Goal: Task Accomplishment & Management: Use online tool/utility

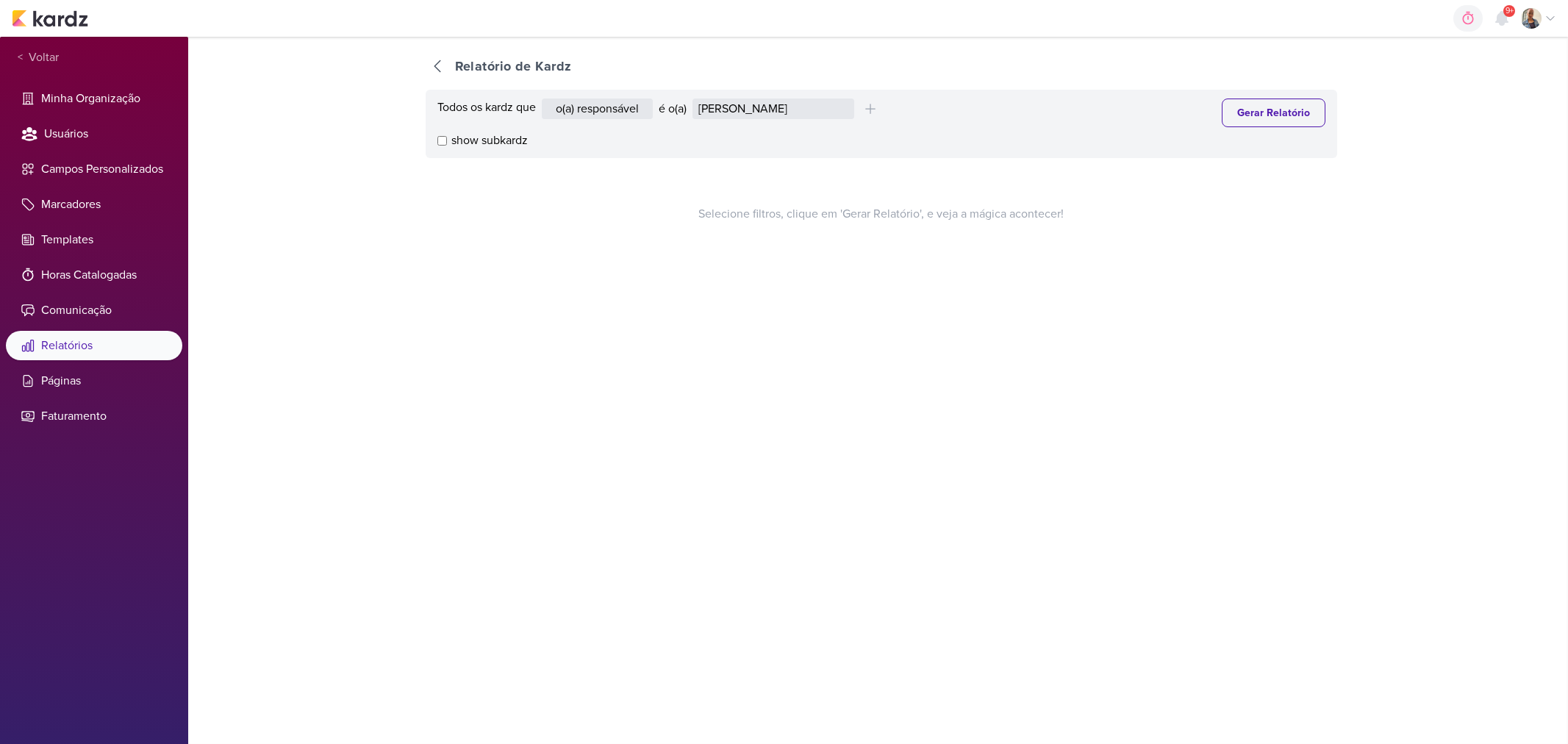
select select "1389"
click at [1267, 119] on button "Gerar Relatório" at bounding box center [1273, 112] width 104 height 29
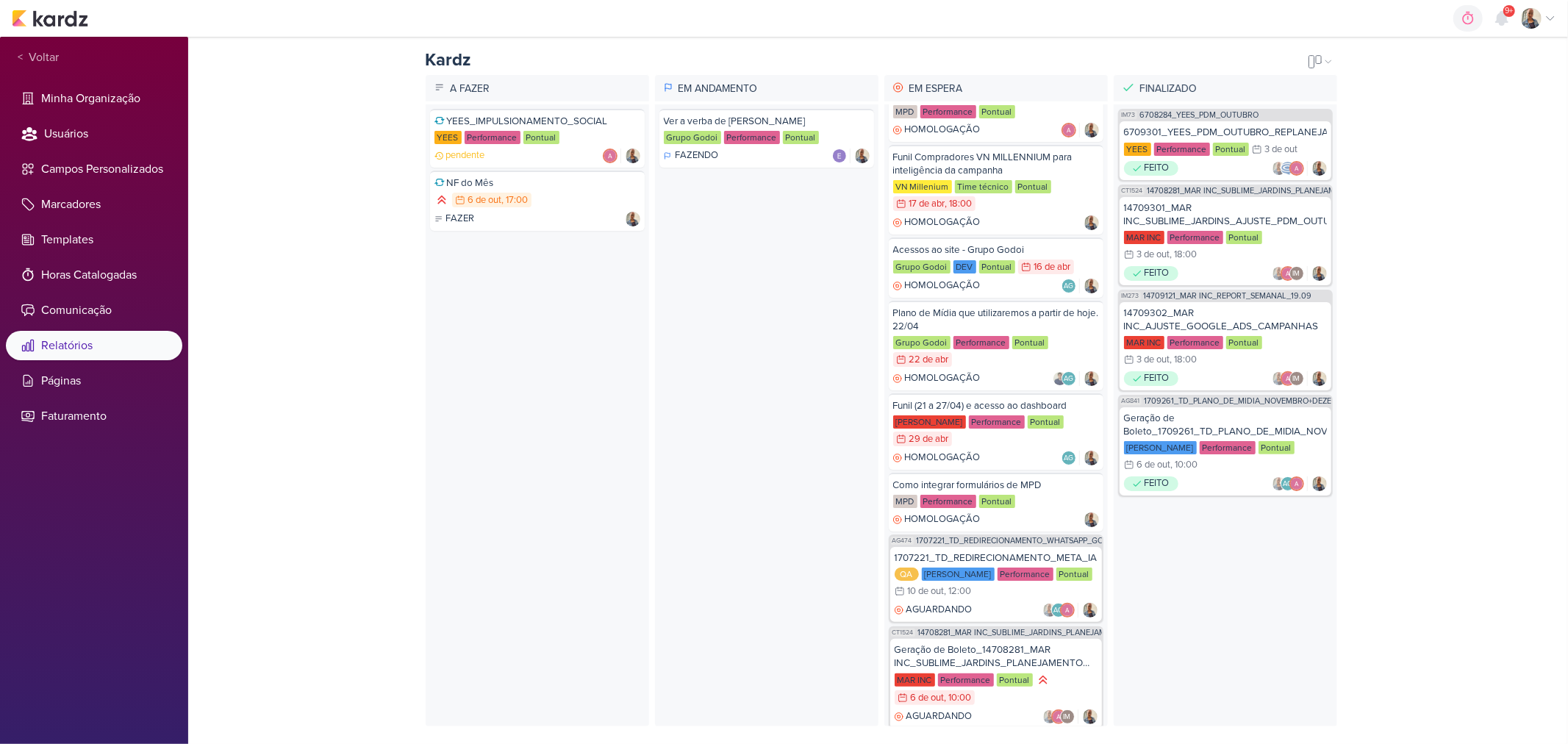
scroll to position [310, 0]
click at [921, 643] on div "Geração de Boleto_14708281_MAR INC_SUBLIME_JARDINS_PLANEJAMENTO ESTRATÉGICO" at bounding box center [995, 656] width 203 height 26
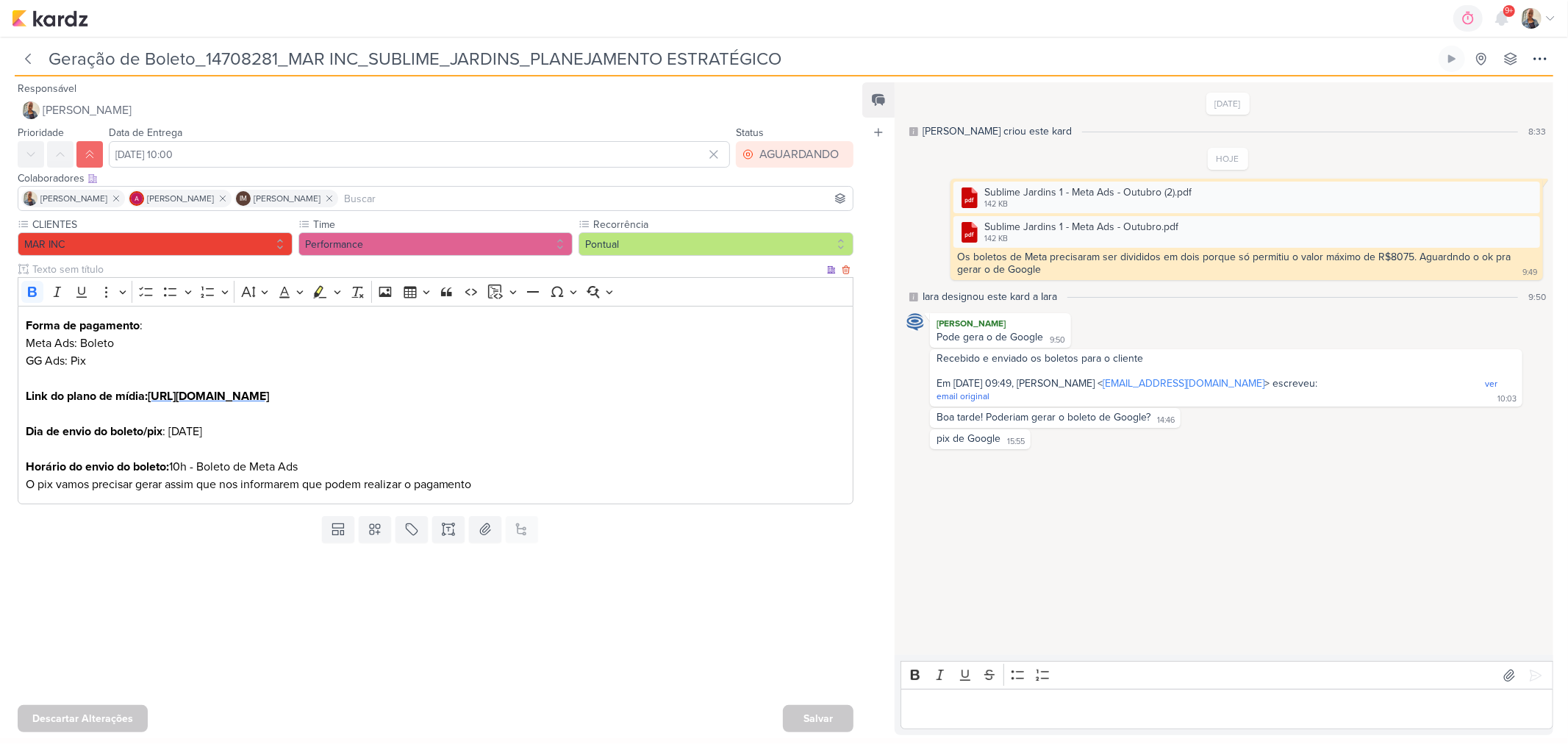
click at [269, 391] on strong "[URL][DOMAIN_NAME]" at bounding box center [208, 396] width 121 height 15
click at [1502, 679] on icon at bounding box center [1509, 675] width 15 height 15
click at [1529, 679] on icon at bounding box center [1535, 675] width 15 height 15
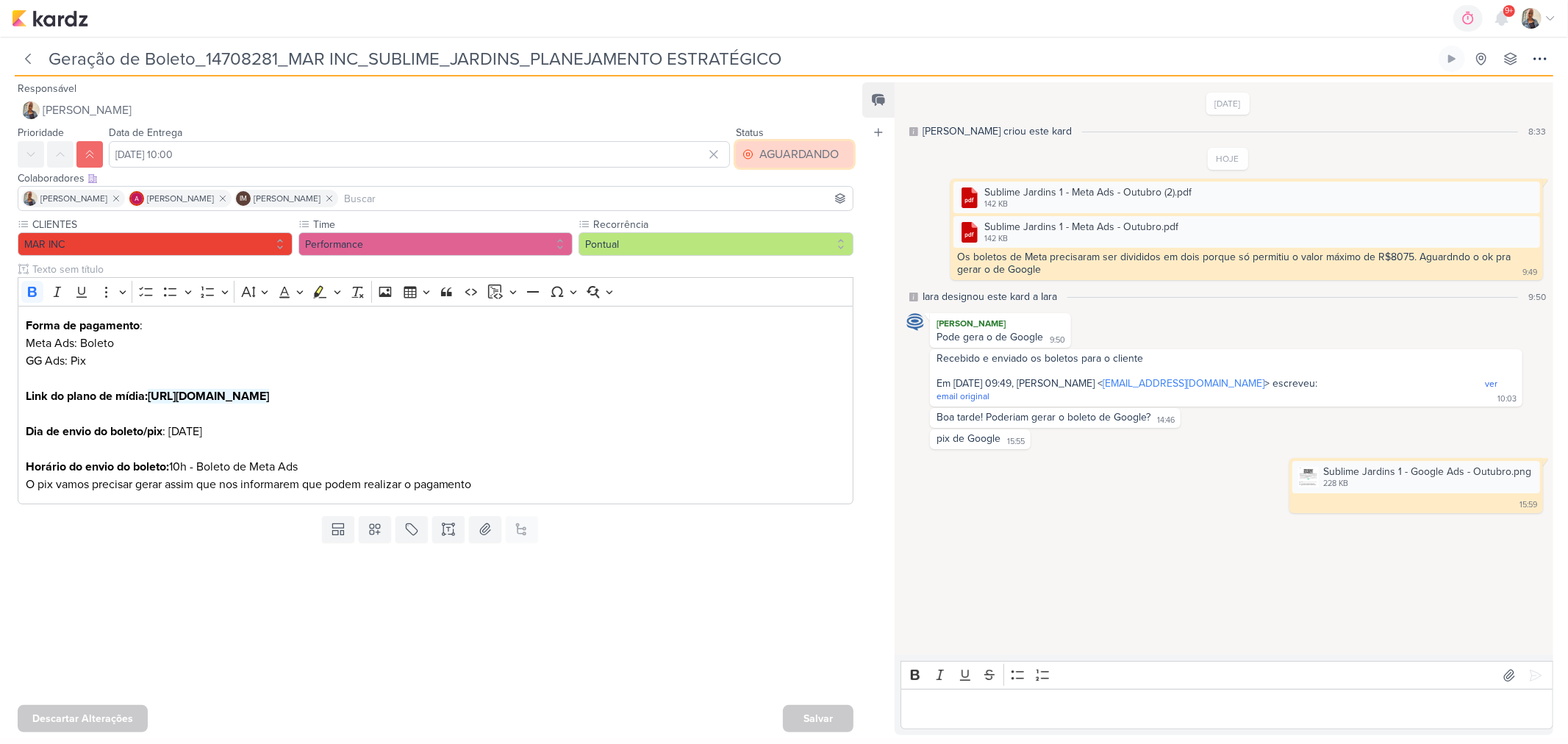
click at [783, 164] on button "AGUARDANDO" at bounding box center [794, 154] width 117 height 26
click at [787, 258] on button "FEITO" at bounding box center [787, 260] width 131 height 24
click at [812, 716] on button "Salvar" at bounding box center [818, 717] width 70 height 27
